Goal: Use online tool/utility

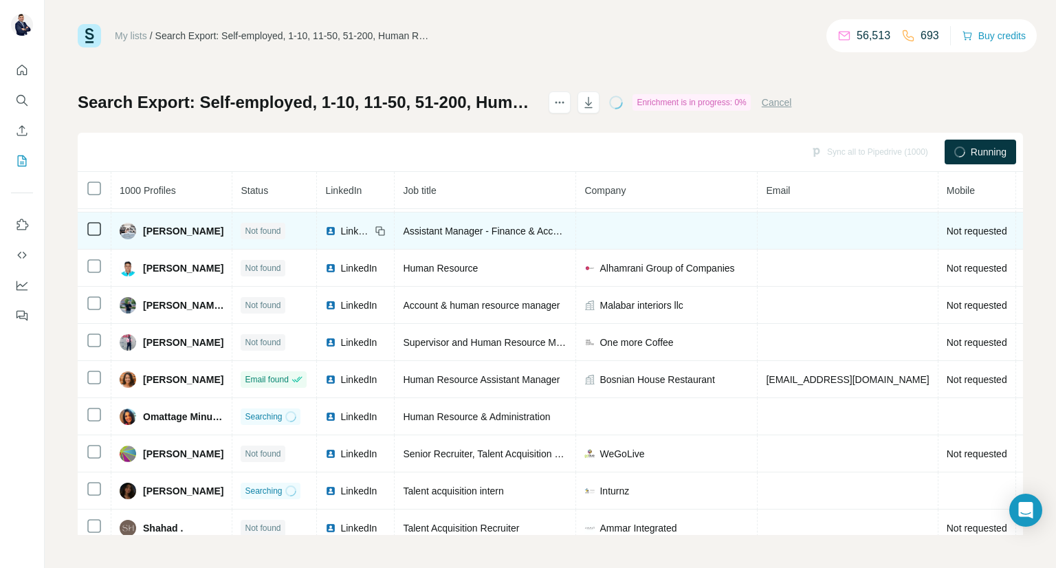
scroll to position [443, 0]
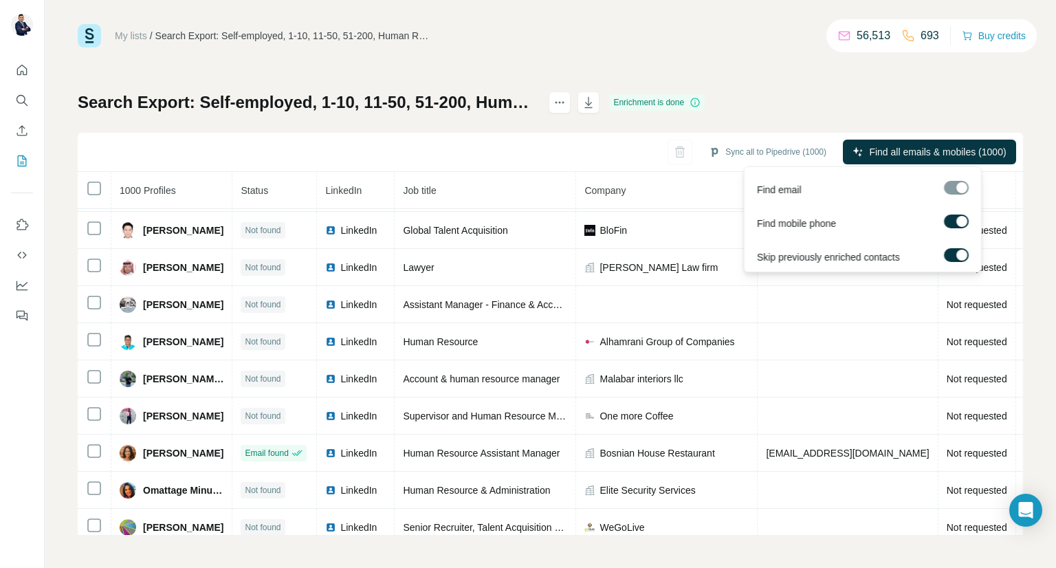
click at [960, 223] on div at bounding box center [961, 221] width 11 height 11
click at [932, 154] on span "Find all emails (1000)" at bounding box center [961, 152] width 92 height 14
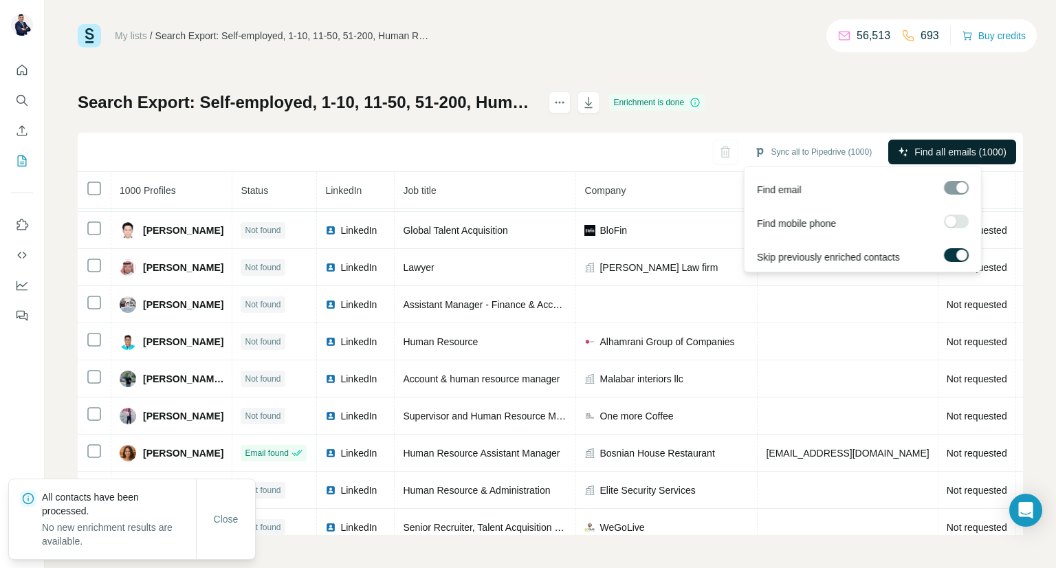
click at [939, 151] on span "Find all emails (1000)" at bounding box center [961, 152] width 92 height 14
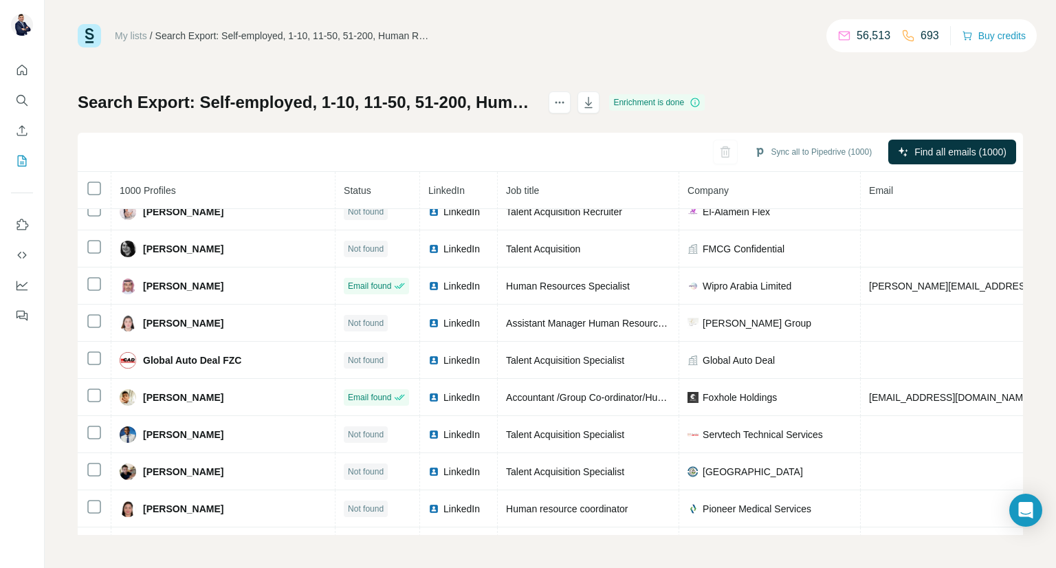
scroll to position [0, 0]
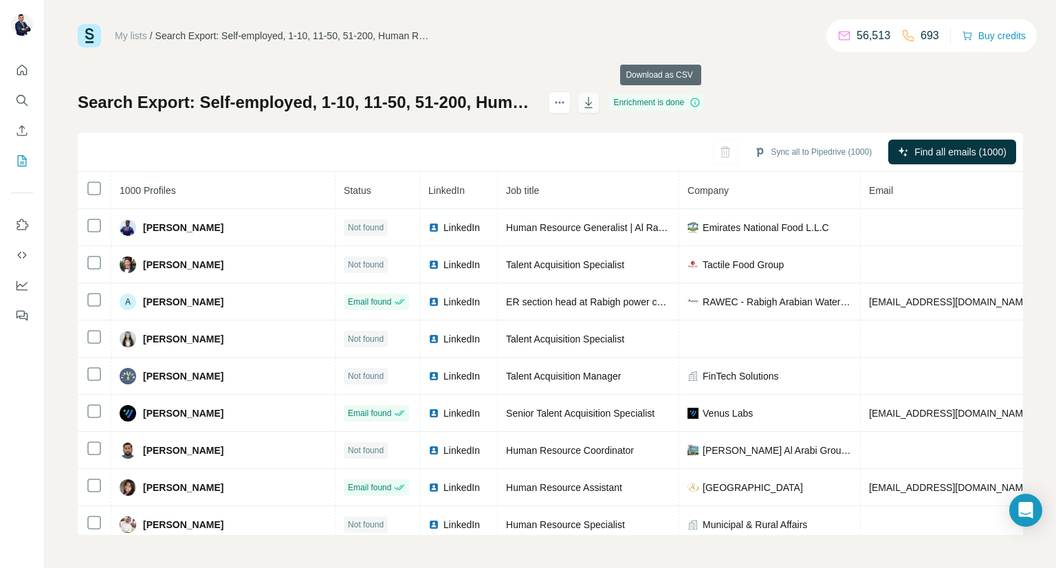
click at [595, 105] on icon "button" at bounding box center [589, 103] width 14 height 14
